Goal: Task Accomplishment & Management: Manage account settings

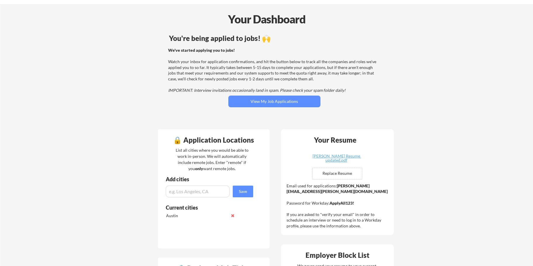
scroll to position [29, 0]
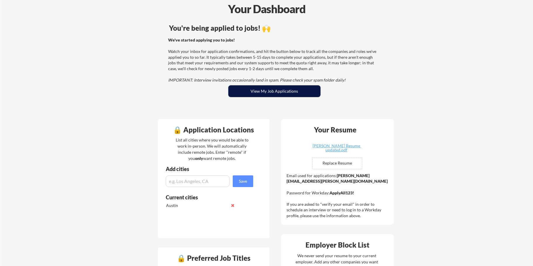
click at [265, 91] on button "View My Job Applications" at bounding box center [274, 91] width 92 height 12
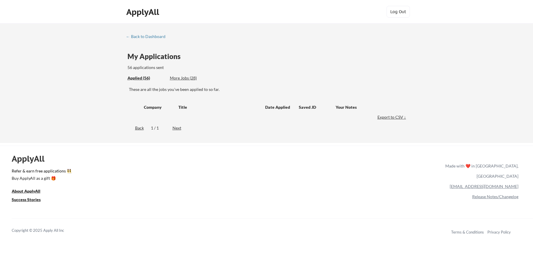
click at [176, 77] on div "More Jobs (28)" at bounding box center [191, 78] width 43 height 6
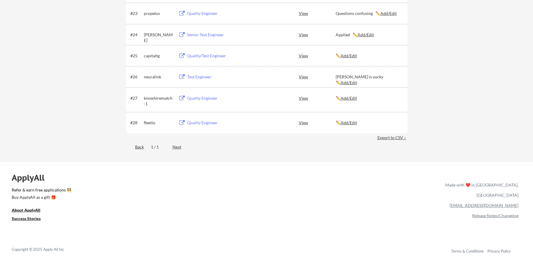
scroll to position [614, 0]
click at [202, 99] on div "Quality Engineer" at bounding box center [223, 99] width 73 height 6
click at [349, 98] on u "Add/Edit" at bounding box center [349, 98] width 16 height 5
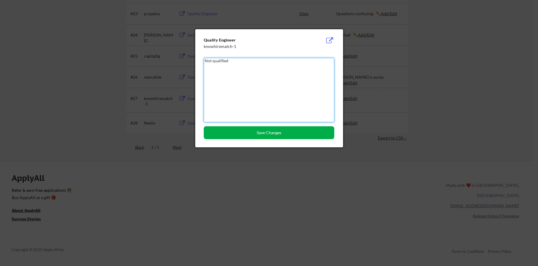
type textarea "Not qualified"
click at [230, 130] on button "Save Changes" at bounding box center [269, 132] width 130 height 13
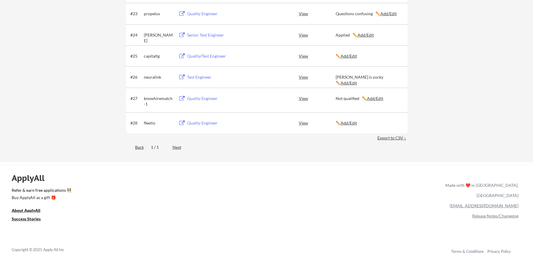
click at [202, 123] on div "Quality Engineer" at bounding box center [223, 123] width 73 height 6
click at [356, 123] on u "Add/Edit" at bounding box center [349, 122] width 16 height 5
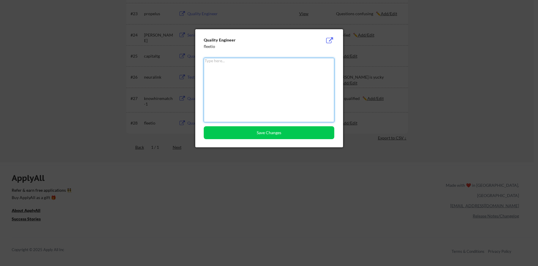
click at [267, 101] on textarea at bounding box center [269, 90] width 130 height 64
type textarea "Applied"
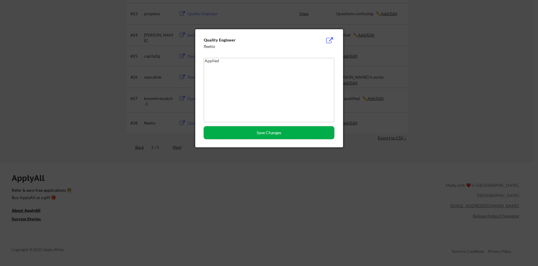
click at [270, 137] on button "Save Changes" at bounding box center [269, 132] width 130 height 13
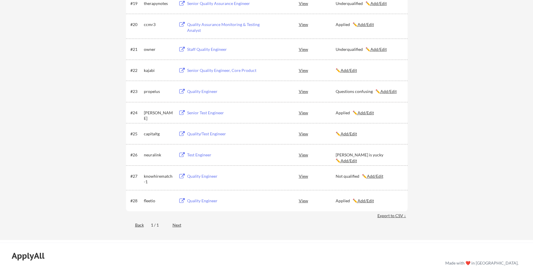
scroll to position [526, 0]
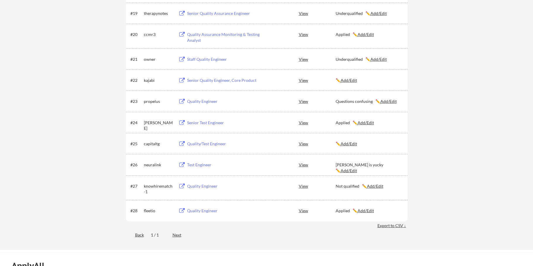
click at [211, 142] on div "Quality/Test Engineer" at bounding box center [223, 144] width 73 height 6
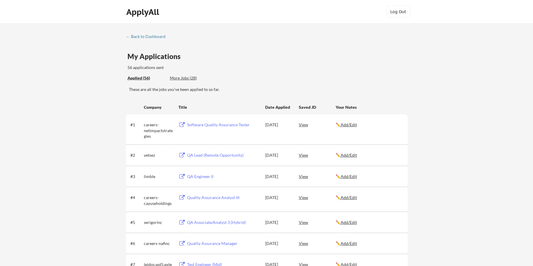
click at [180, 75] on div "More Jobs (28)" at bounding box center [191, 78] width 43 height 6
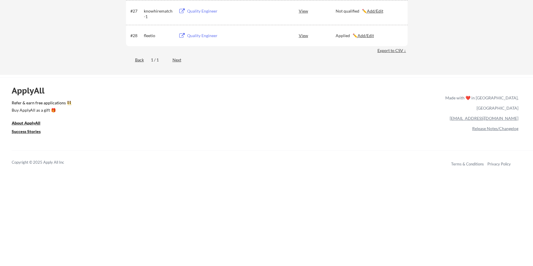
scroll to position [702, 0]
